Goal: Navigation & Orientation: Find specific page/section

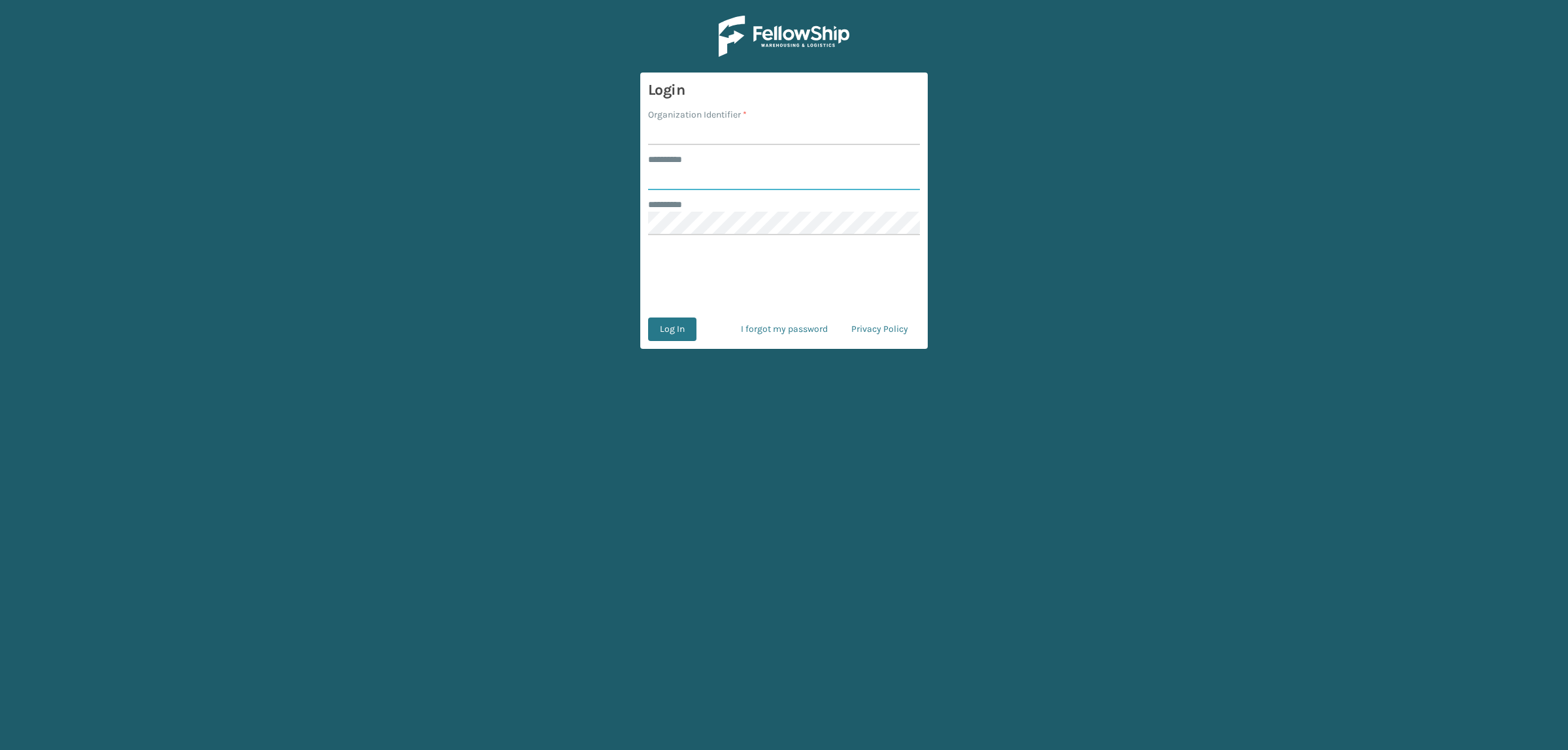
type input "**********"
click at [687, 142] on input "Organization Identifier *" at bounding box center [784, 133] width 272 height 23
type input "superadminorganization"
click at [677, 326] on button "Log In" at bounding box center [672, 329] width 49 height 23
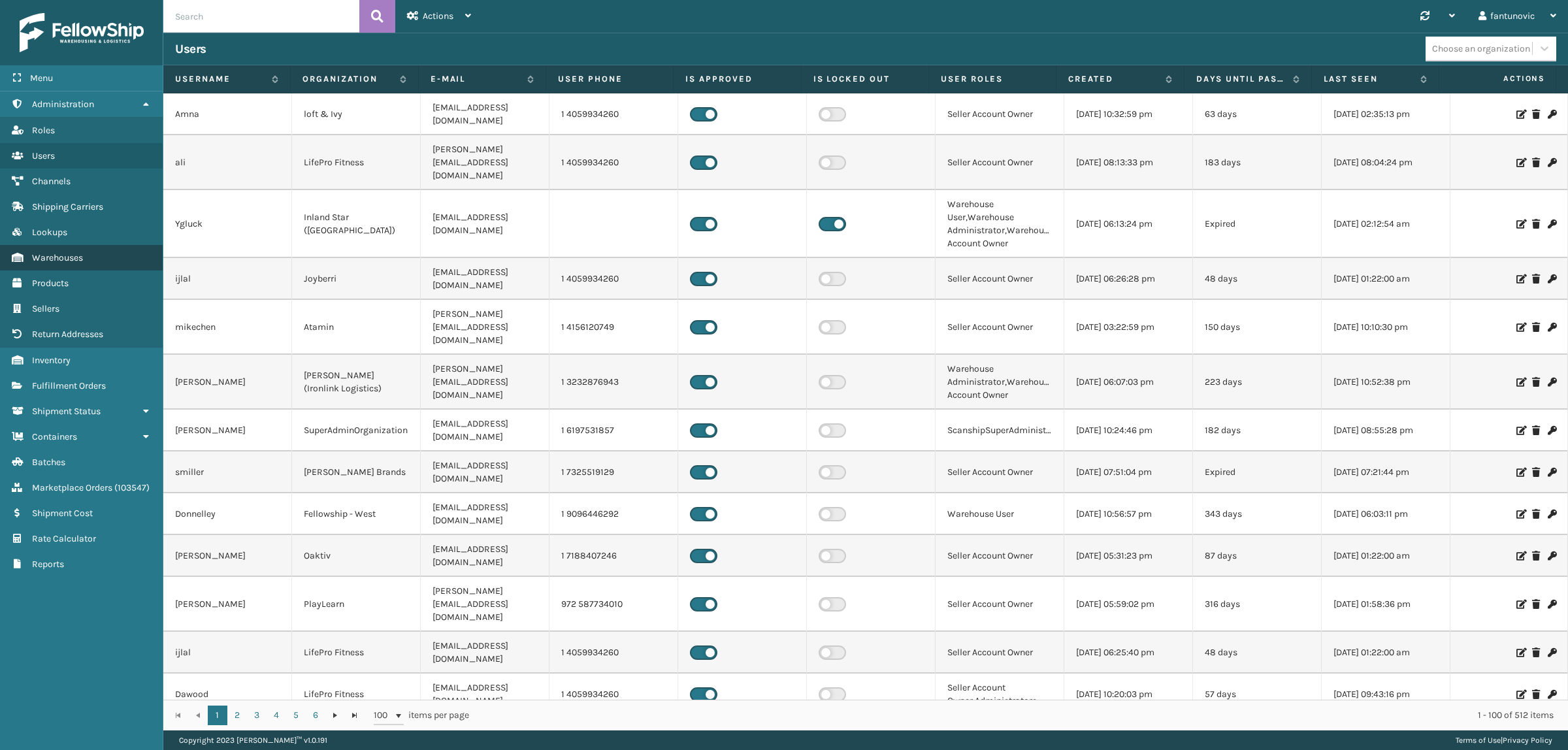
click at [89, 245] on link "Warehouses" at bounding box center [81, 257] width 163 height 25
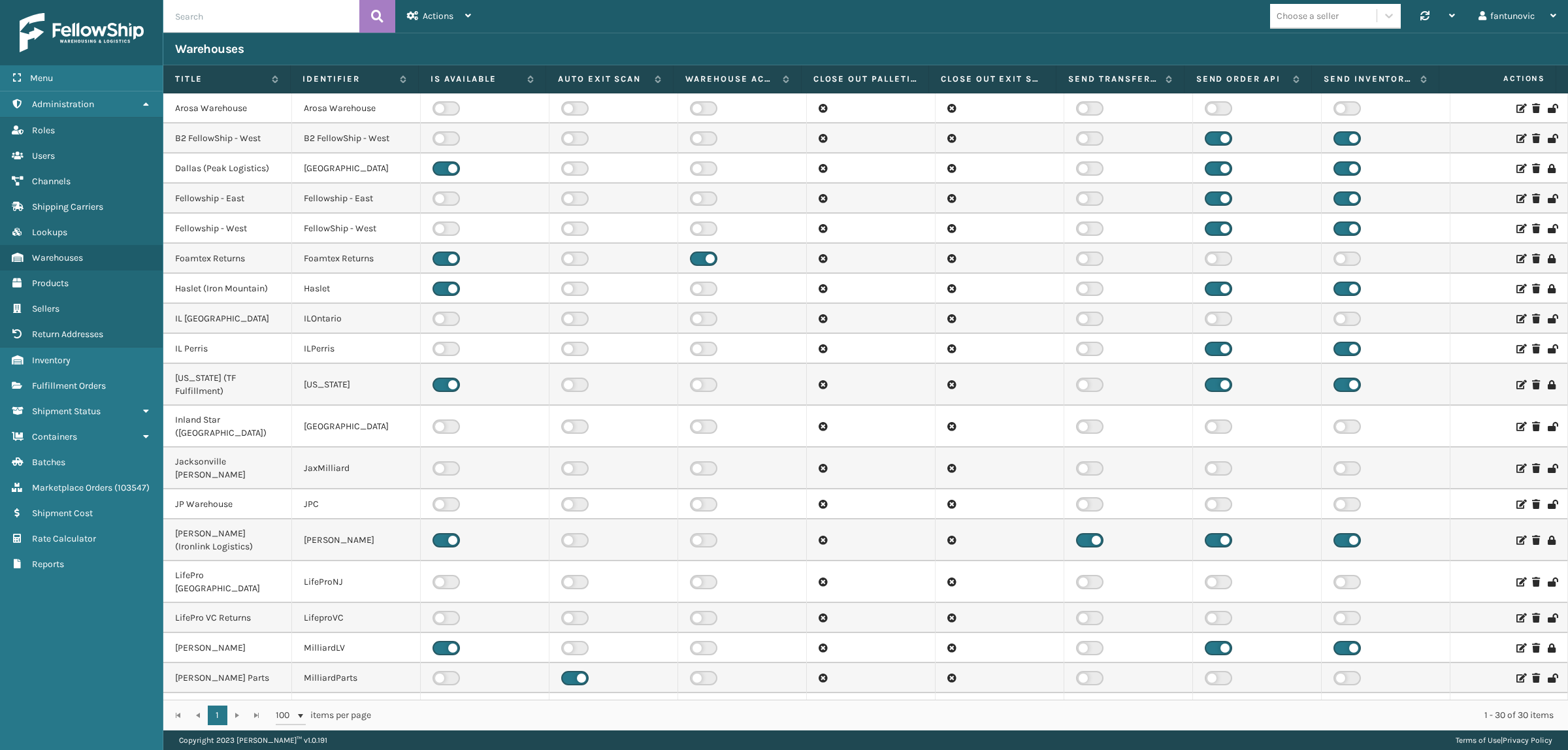
click at [1516, 315] on icon at bounding box center [1520, 318] width 8 height 9
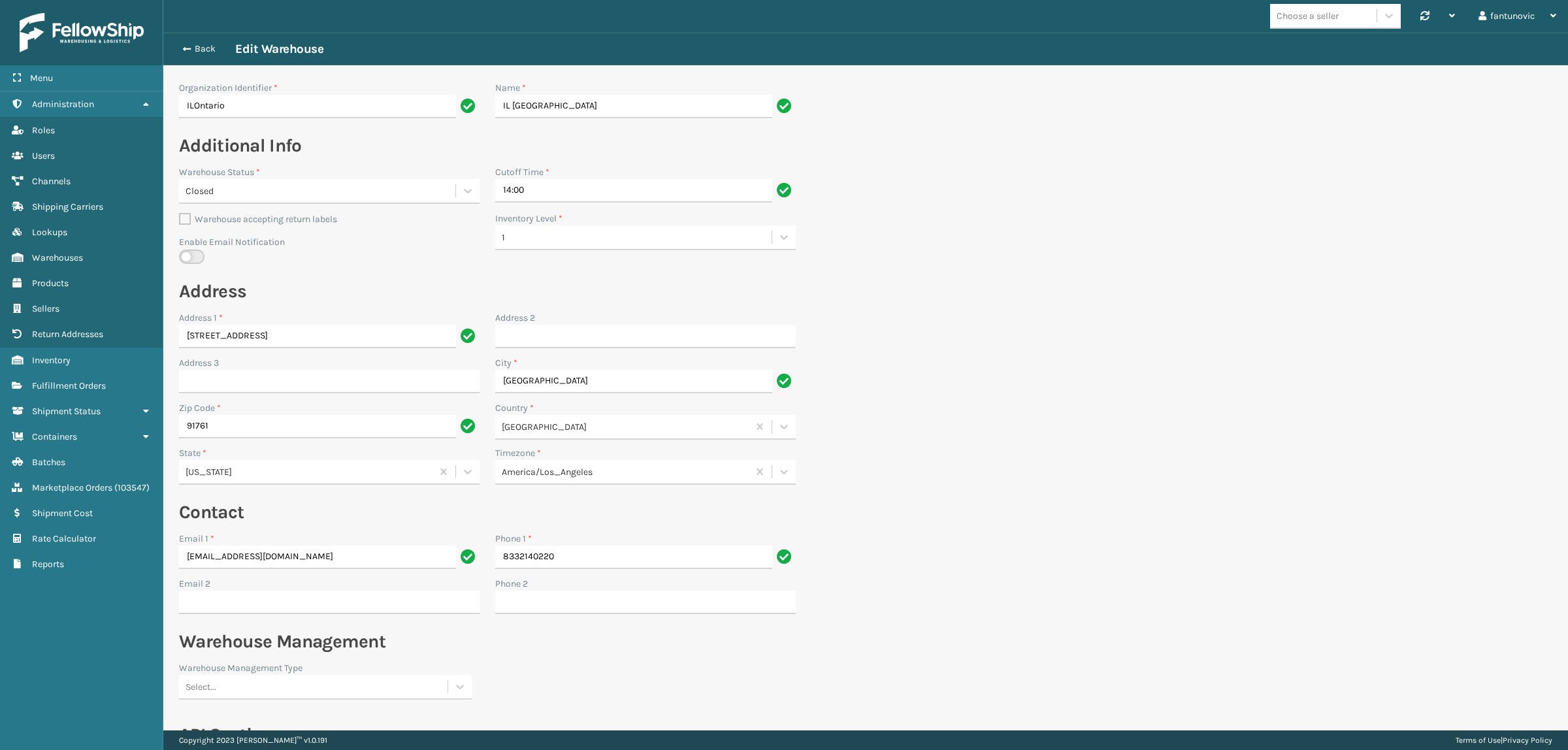
click at [171, 44] on div "Back Edit Warehouse" at bounding box center [865, 49] width 1405 height 33
click at [190, 49] on button "Back" at bounding box center [205, 49] width 60 height 12
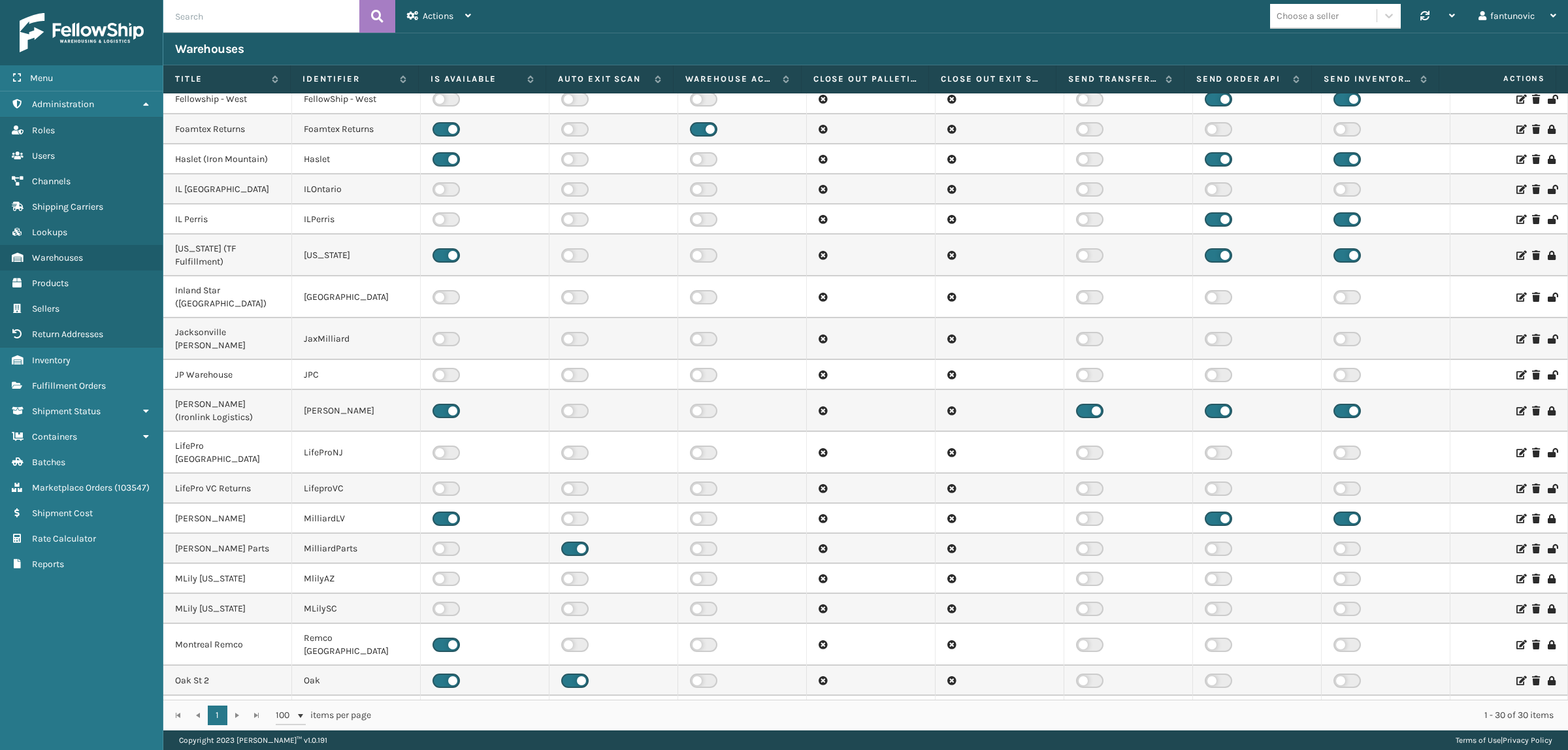
scroll to position [305, 0]
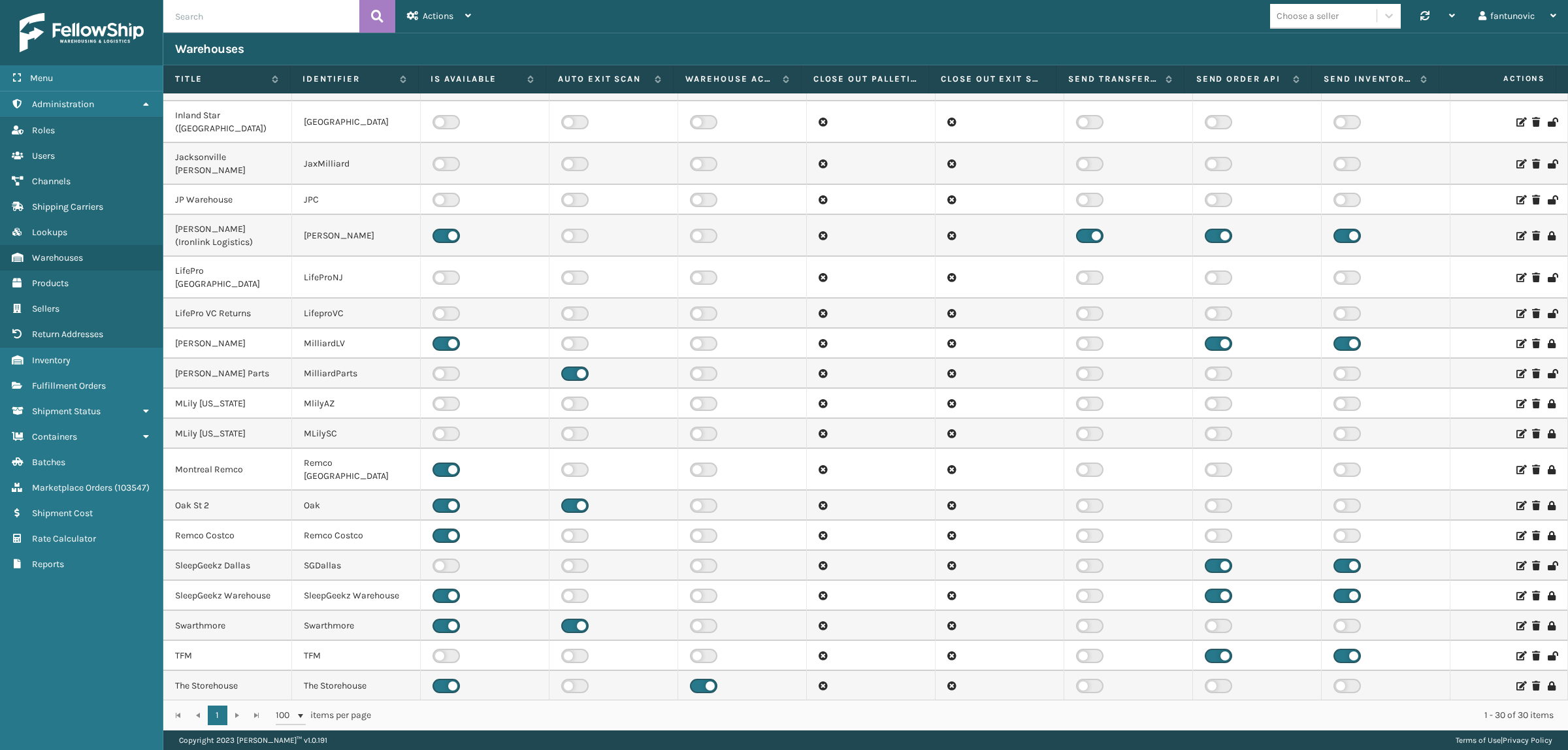
click at [1516, 369] on icon at bounding box center [1520, 374] width 8 height 9
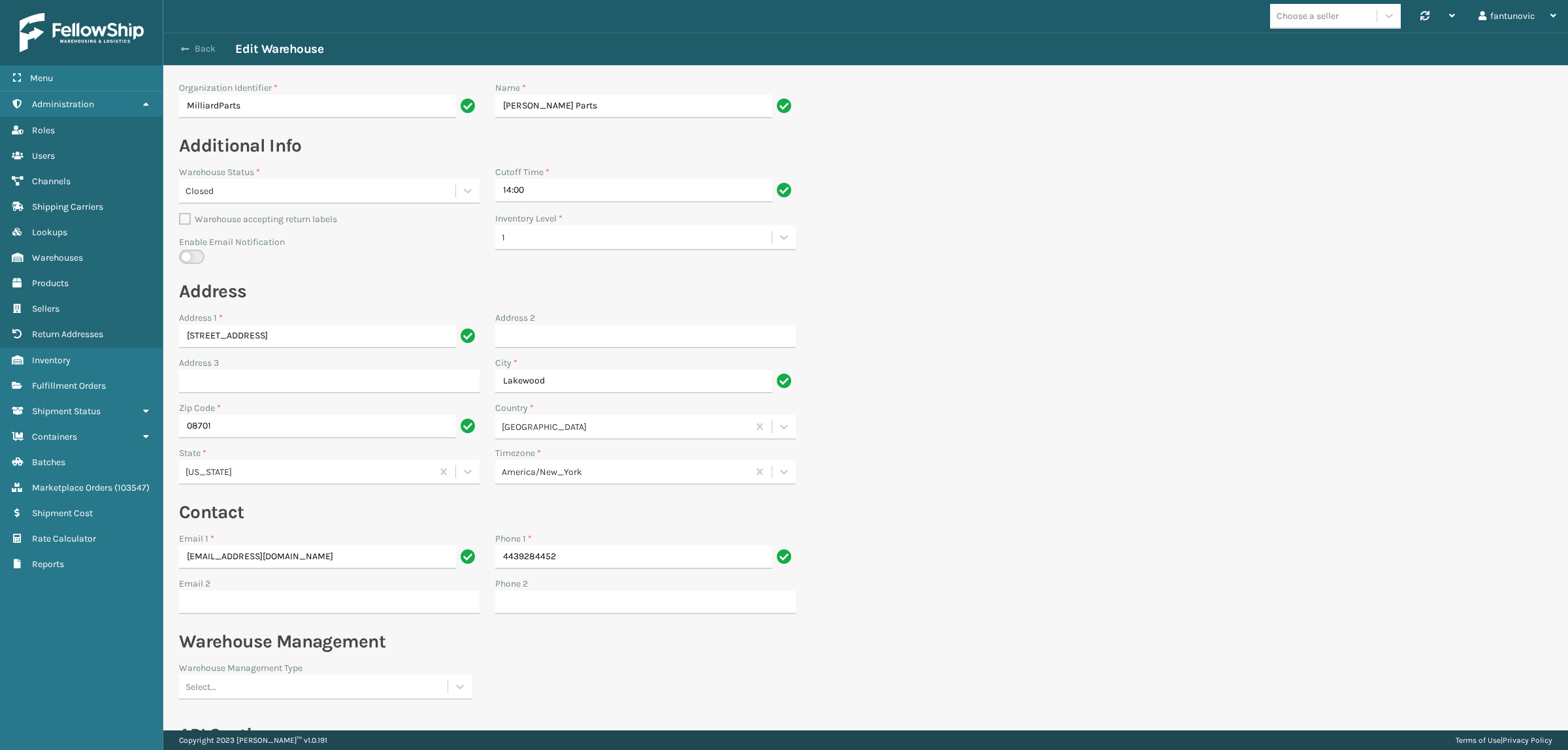
click at [204, 47] on button "Back" at bounding box center [205, 49] width 60 height 12
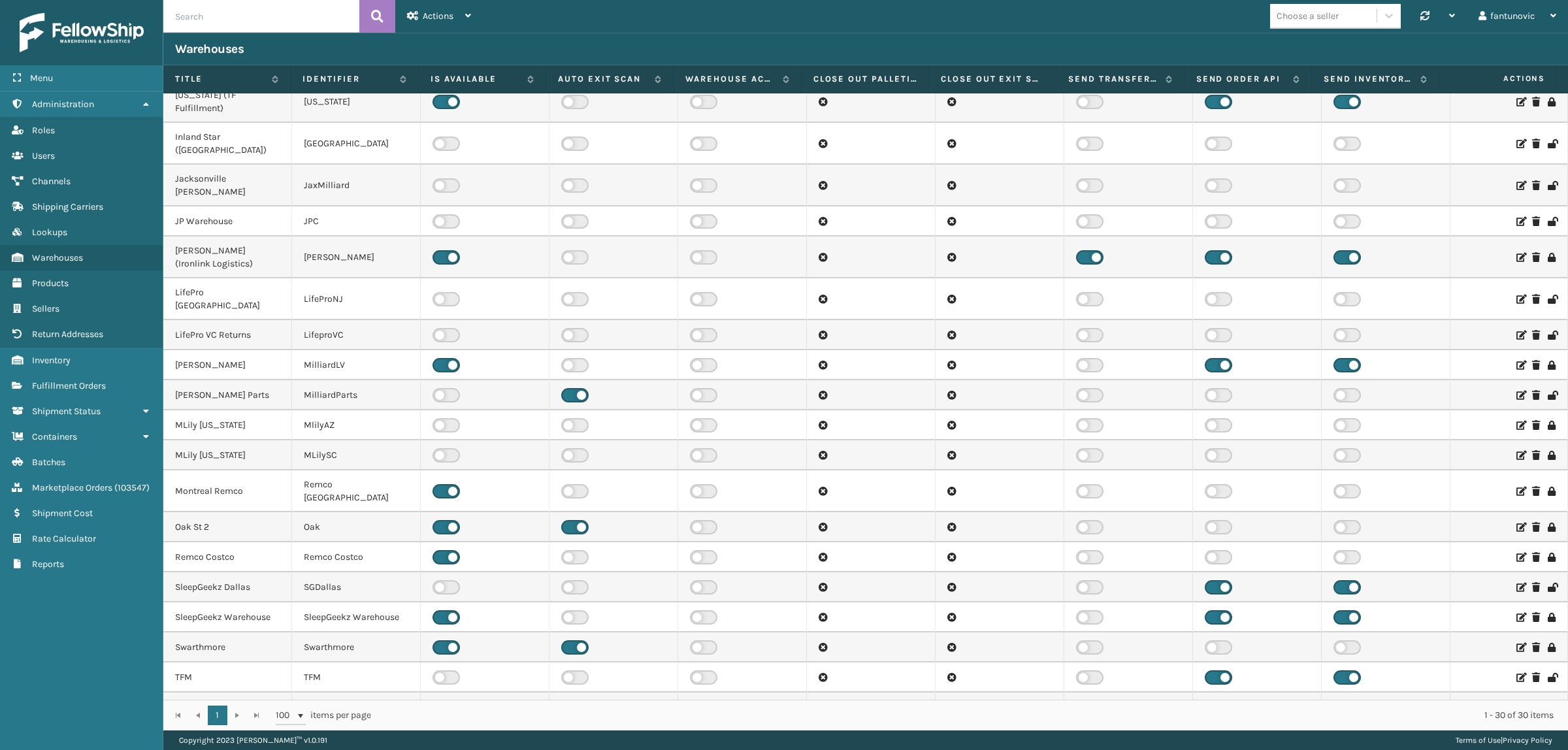
scroll to position [305, 0]
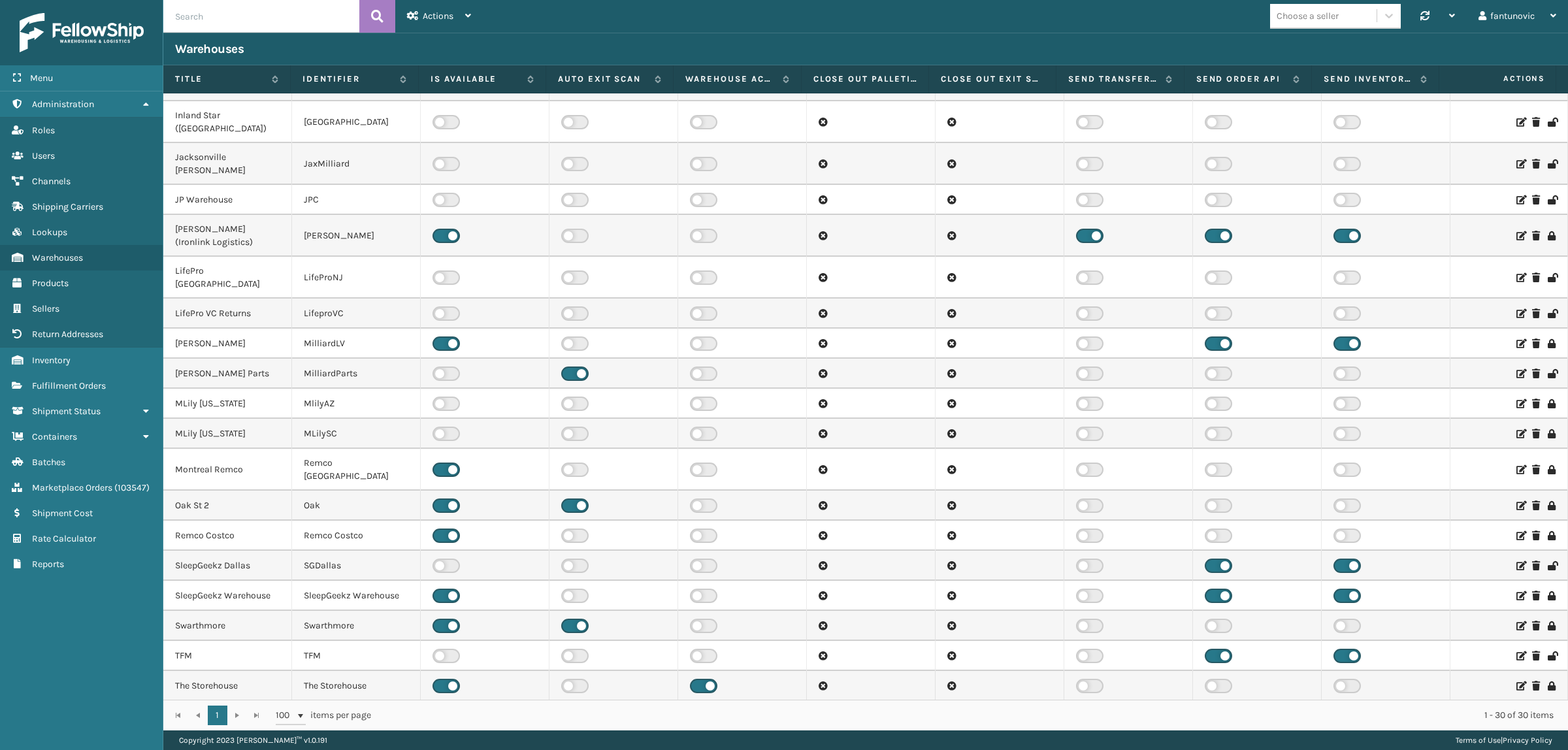
click at [1516, 651] on icon at bounding box center [1520, 656] width 8 height 9
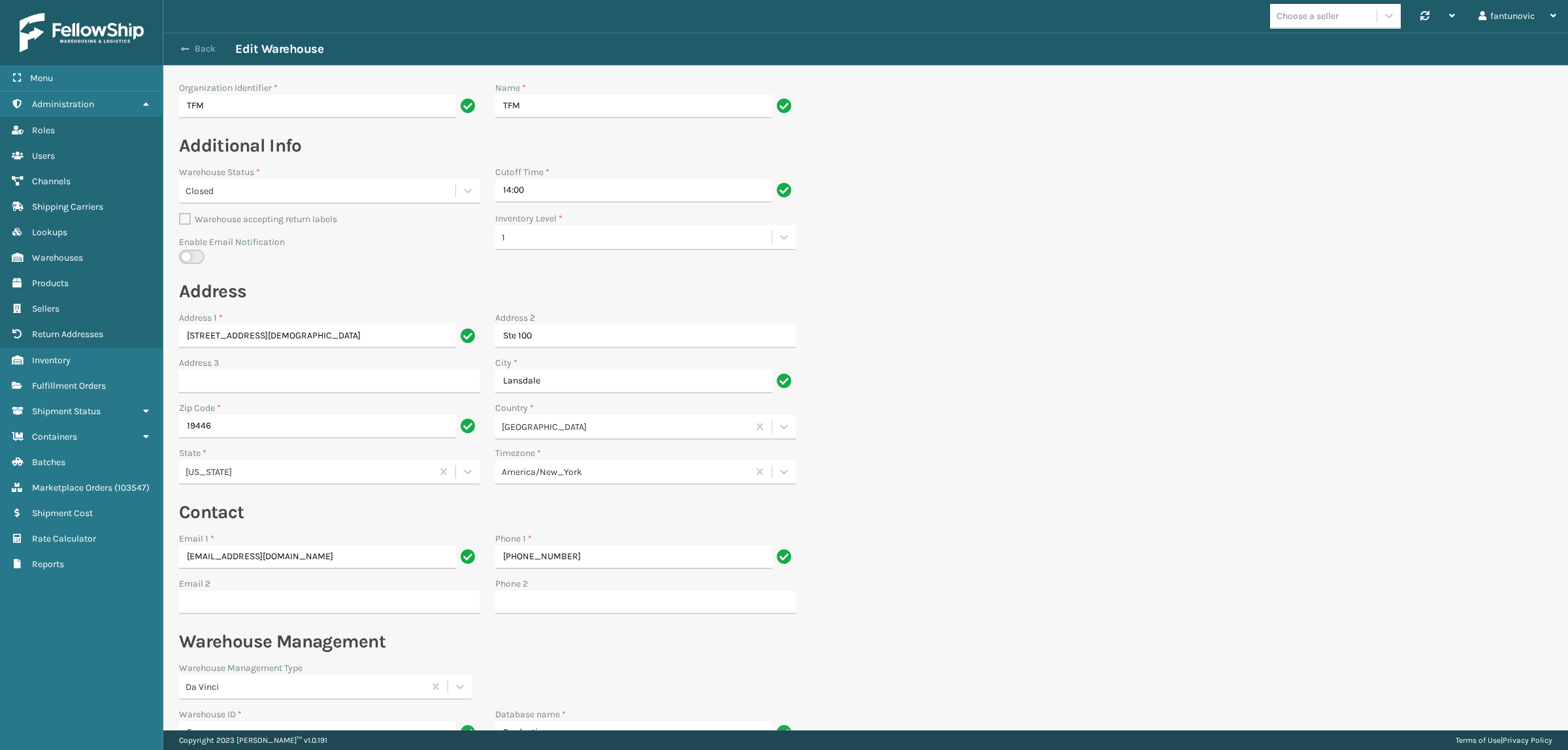
click at [204, 47] on button "Back" at bounding box center [205, 49] width 60 height 12
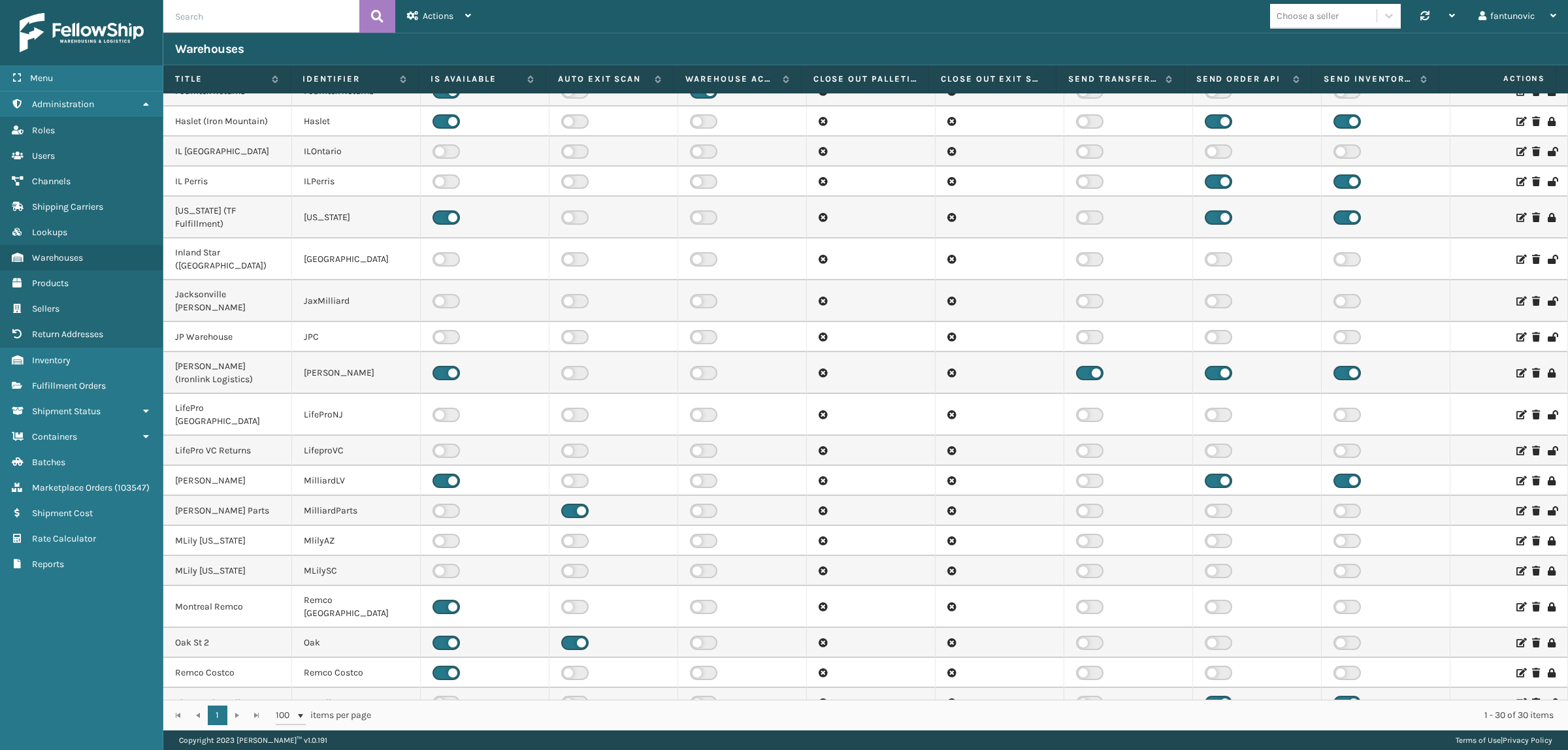
scroll to position [305, 0]
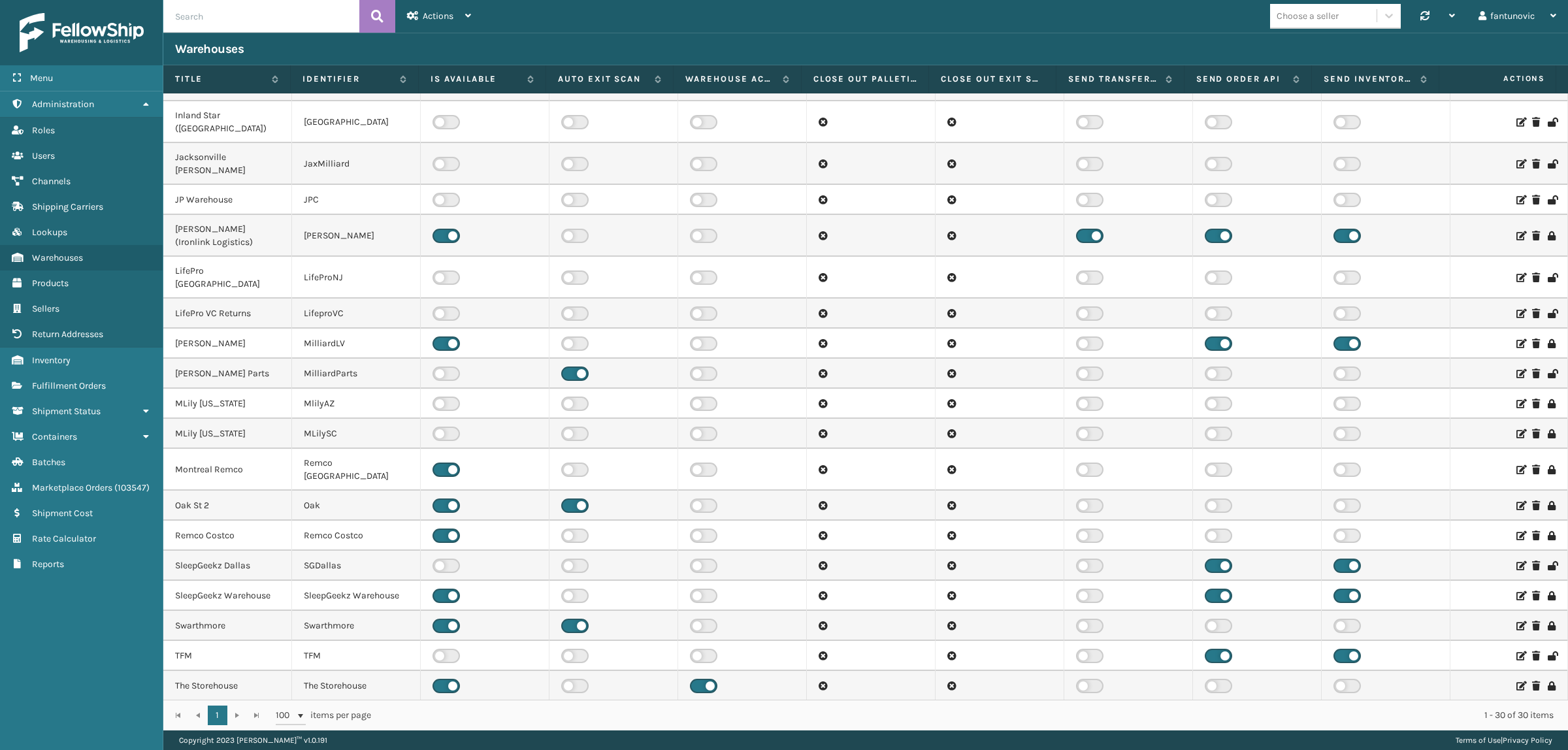
click at [1516, 399] on icon at bounding box center [1520, 403] width 8 height 9
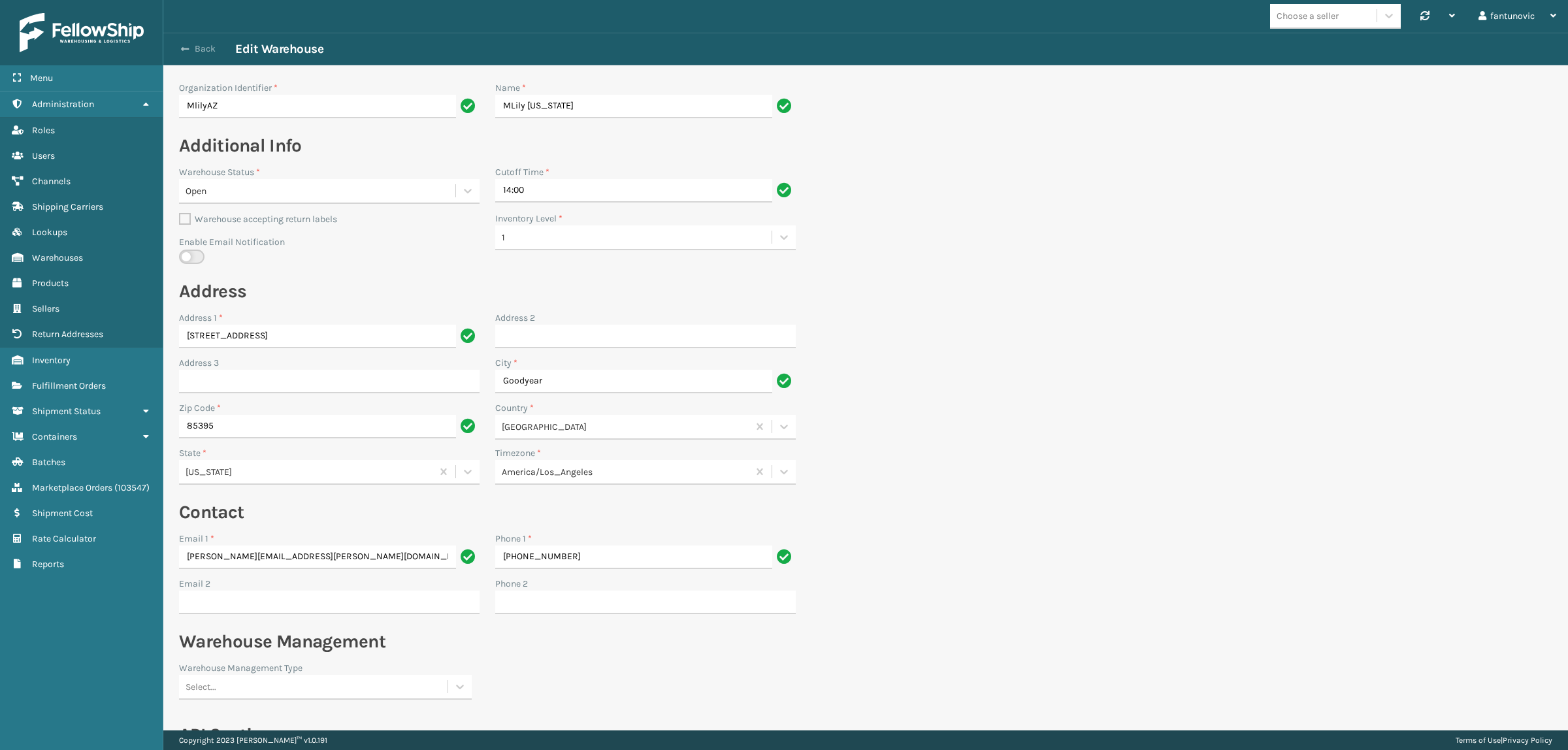
click at [190, 43] on button "Back" at bounding box center [205, 49] width 60 height 12
